Goal: Task Accomplishment & Management: Use online tool/utility

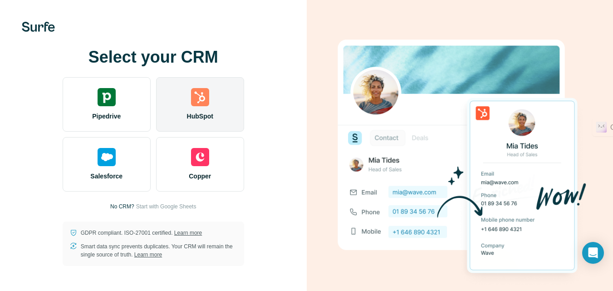
click at [185, 120] on div "HubSpot" at bounding box center [200, 104] width 88 height 54
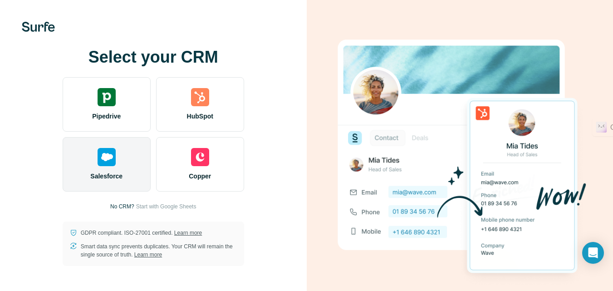
click at [103, 158] on img at bounding box center [107, 157] width 18 height 18
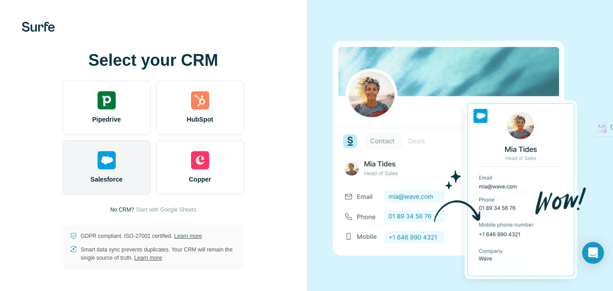
click at [103, 158] on img at bounding box center [107, 160] width 18 height 18
click at [111, 148] on div "Salesforce" at bounding box center [107, 167] width 88 height 54
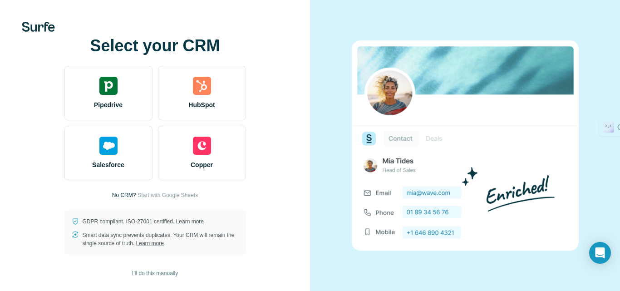
click at [110, 151] on img at bounding box center [108, 146] width 18 height 18
